Goal: Use online tool/utility

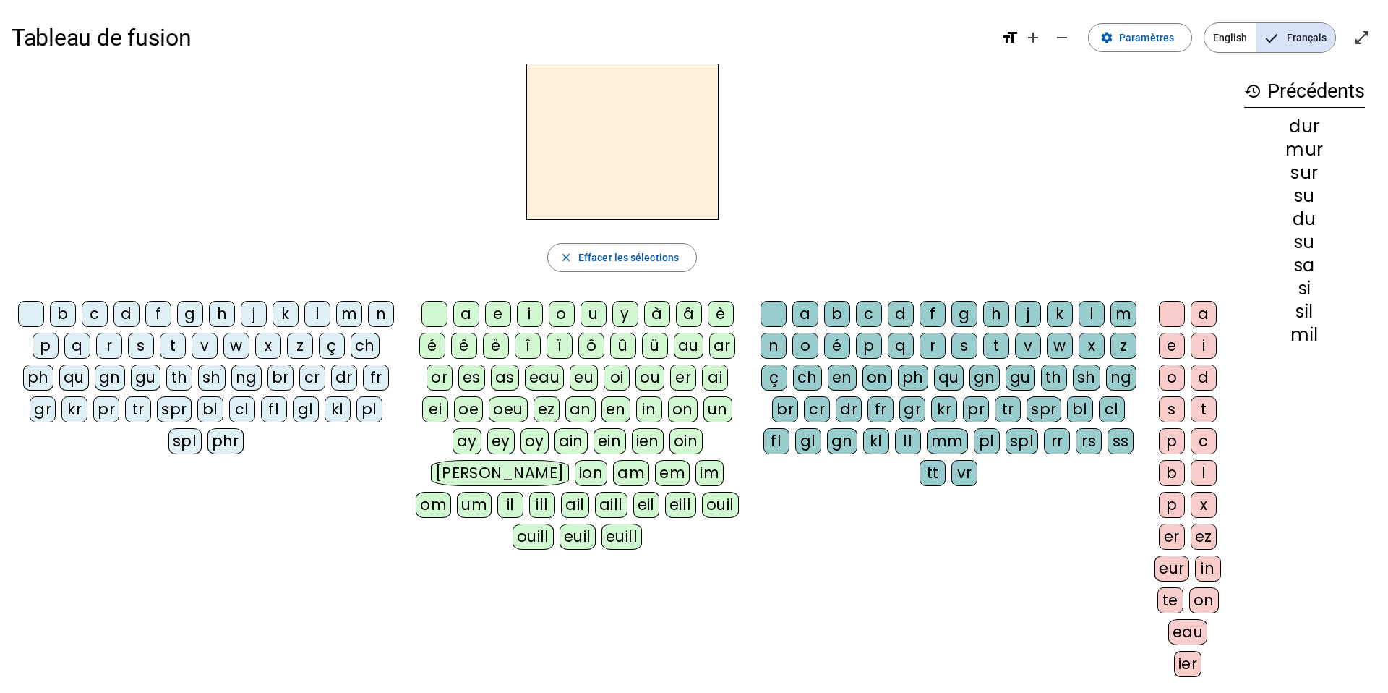
scroll to position [23, 0]
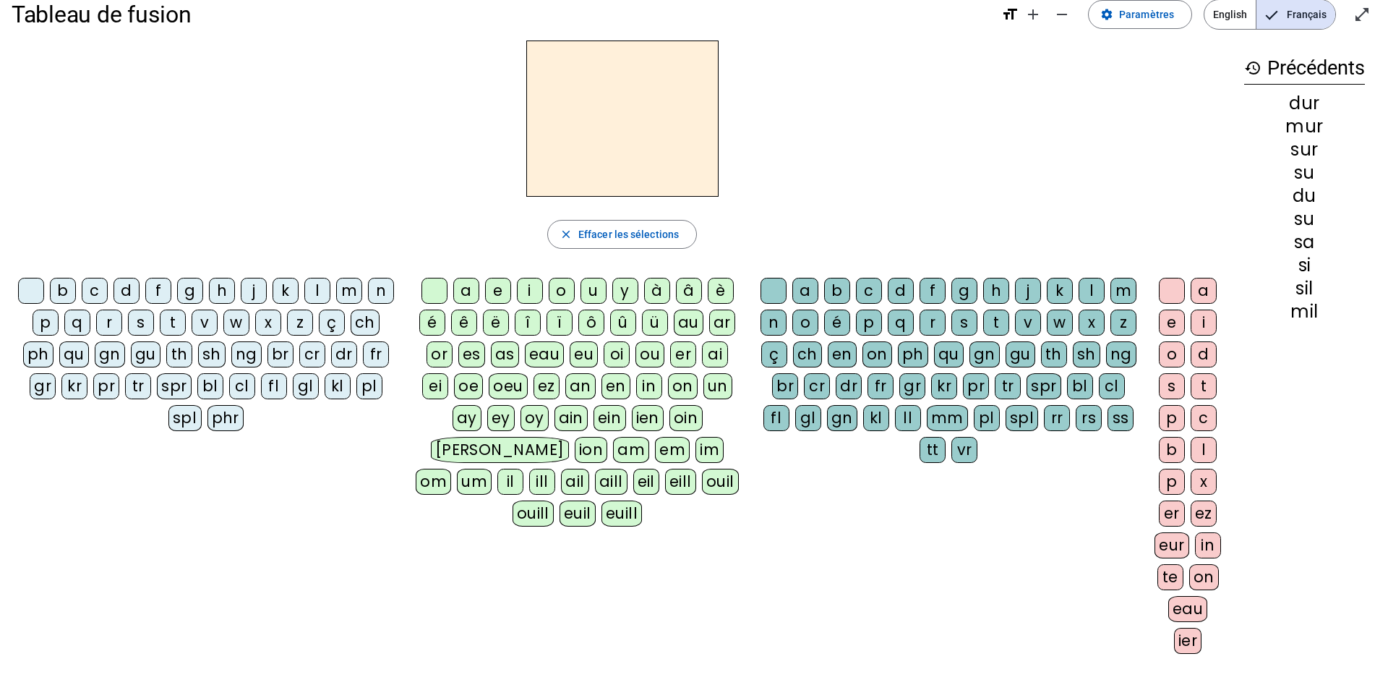
click at [350, 296] on div "m" at bounding box center [349, 291] width 26 height 26
click at [466, 293] on div "a" at bounding box center [466, 291] width 26 height 26
click at [1090, 281] on div "l" at bounding box center [1092, 291] width 26 height 26
drag, startPoint x: 532, startPoint y: 281, endPoint x: 528, endPoint y: 271, distance: 11.0
click at [532, 281] on div "i" at bounding box center [530, 291] width 26 height 26
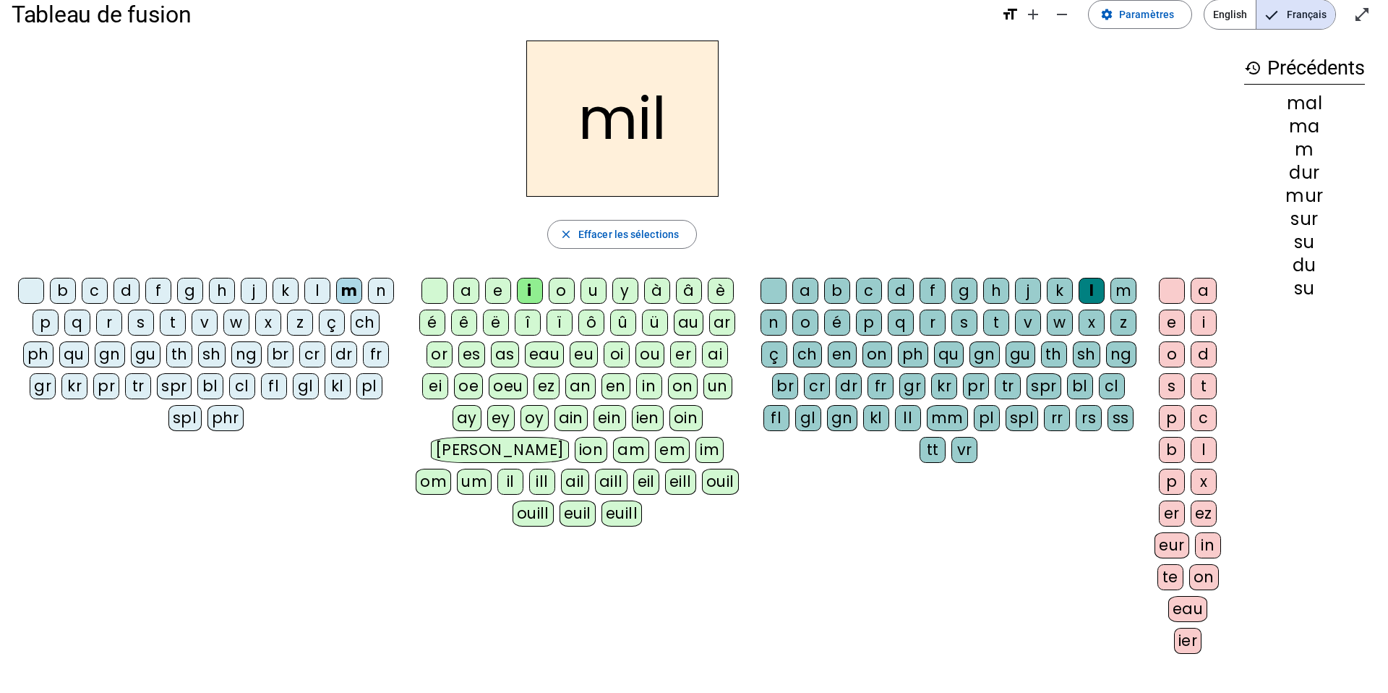
drag, startPoint x: 135, startPoint y: 320, endPoint x: 175, endPoint y: 113, distance: 210.6
click at [136, 320] on div "s" at bounding box center [141, 322] width 26 height 26
click at [779, 295] on div at bounding box center [774, 291] width 26 height 26
click at [380, 286] on div "n" at bounding box center [381, 291] width 26 height 26
click at [500, 286] on div "e" at bounding box center [498, 291] width 26 height 26
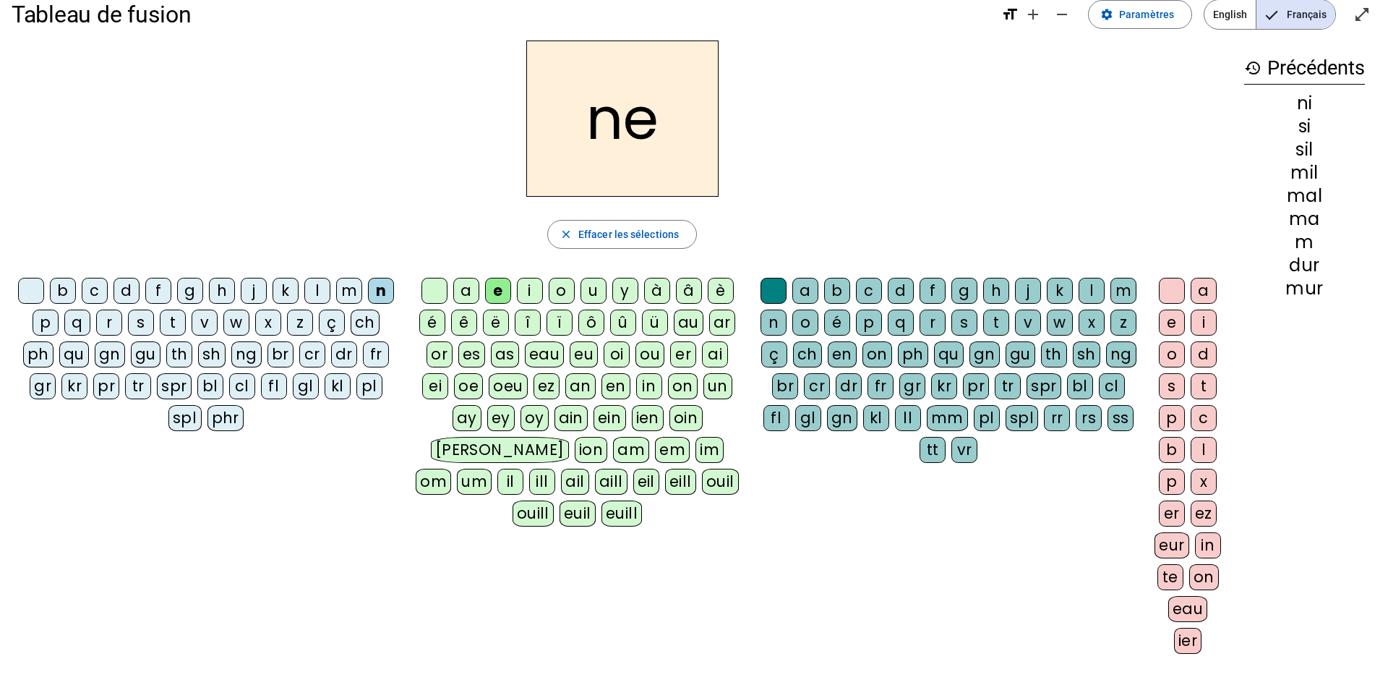
click at [130, 317] on div "s" at bounding box center [141, 322] width 26 height 26
click at [470, 286] on div "a" at bounding box center [466, 291] width 26 height 26
click at [595, 294] on div "u" at bounding box center [594, 291] width 26 height 26
click at [315, 290] on div "l" at bounding box center [317, 291] width 26 height 26
click at [132, 291] on div "d" at bounding box center [127, 291] width 26 height 26
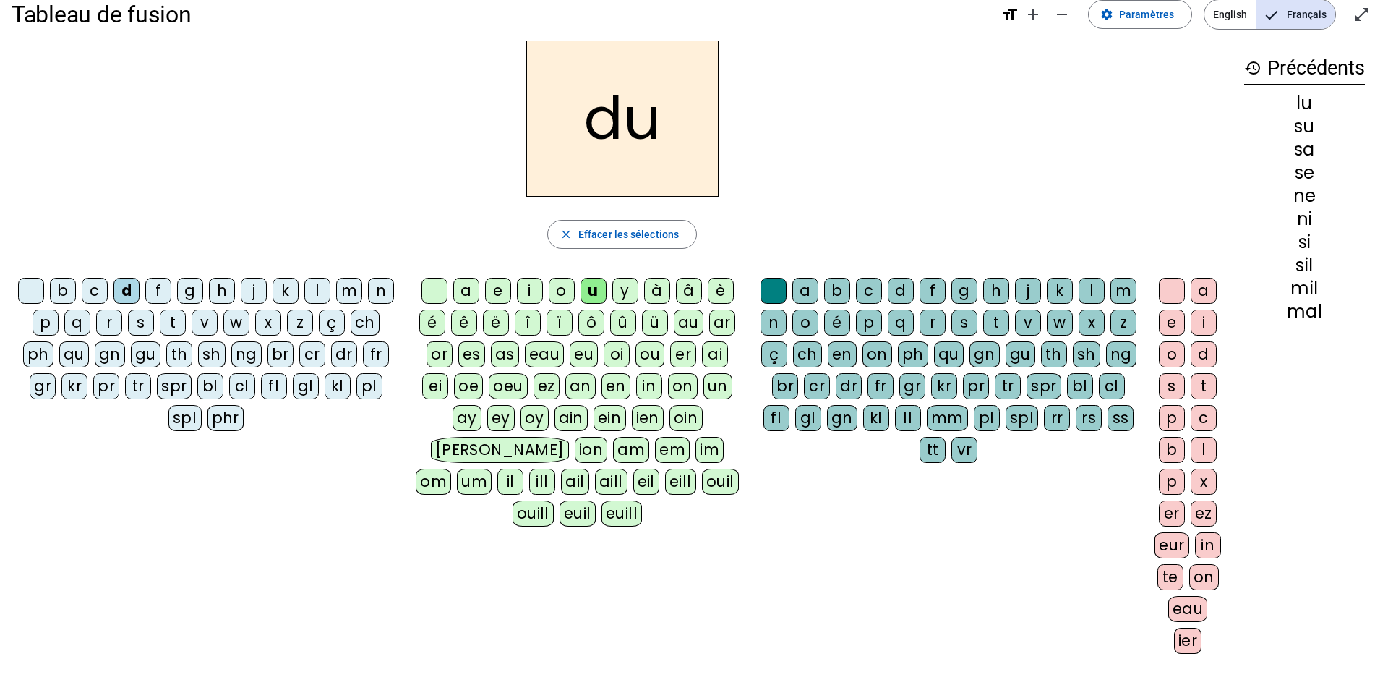
click at [383, 289] on div "n" at bounding box center [381, 291] width 26 height 26
click at [1096, 283] on div "l" at bounding box center [1092, 291] width 26 height 26
